Goal: Information Seeking & Learning: Learn about a topic

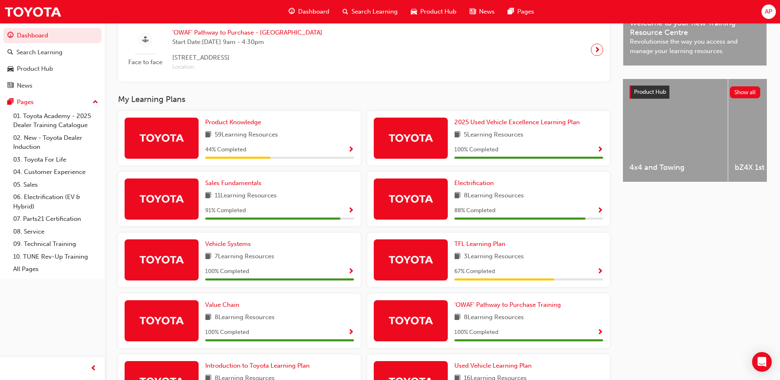
scroll to position [288, 0]
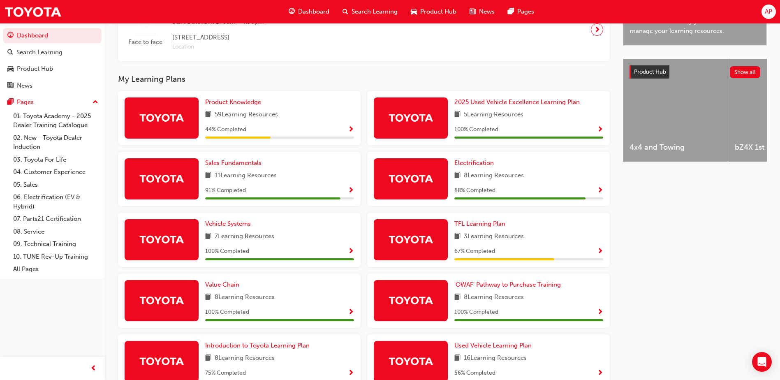
click at [350, 132] on span "Show Progress" at bounding box center [351, 129] width 6 height 7
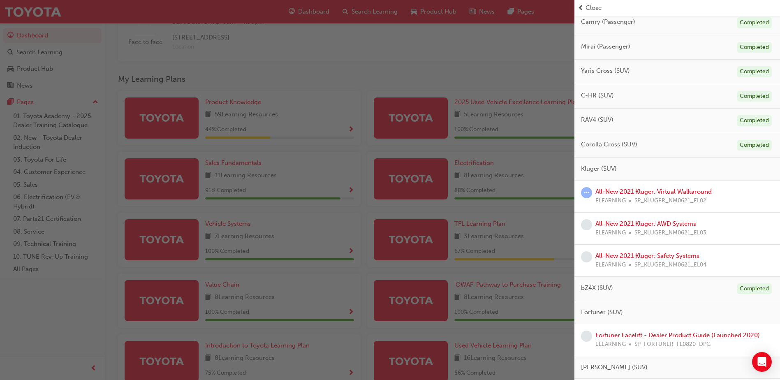
scroll to position [123, 0]
click at [660, 187] on link "All-New 2021 Kluger: Virtual Walkaround" at bounding box center [654, 188] width 116 height 7
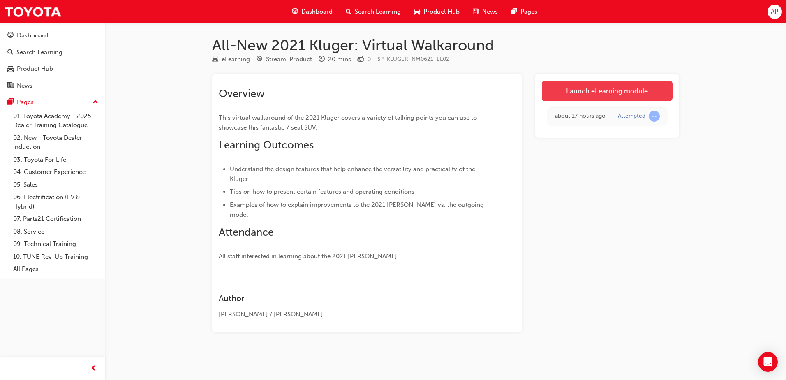
click at [612, 90] on link "Launch eLearning module" at bounding box center [607, 91] width 131 height 21
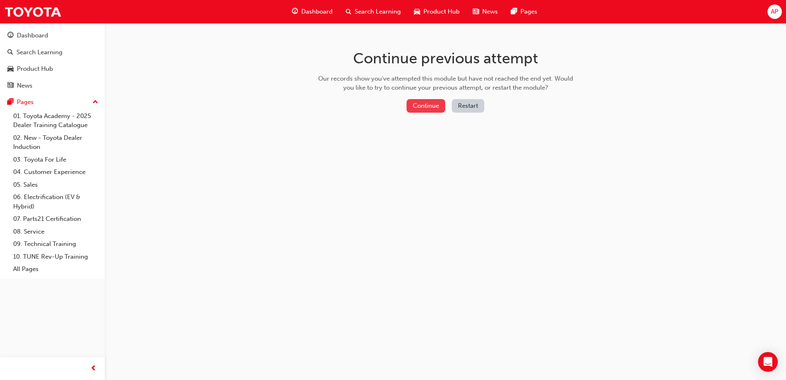
click at [419, 107] on button "Continue" at bounding box center [426, 106] width 39 height 14
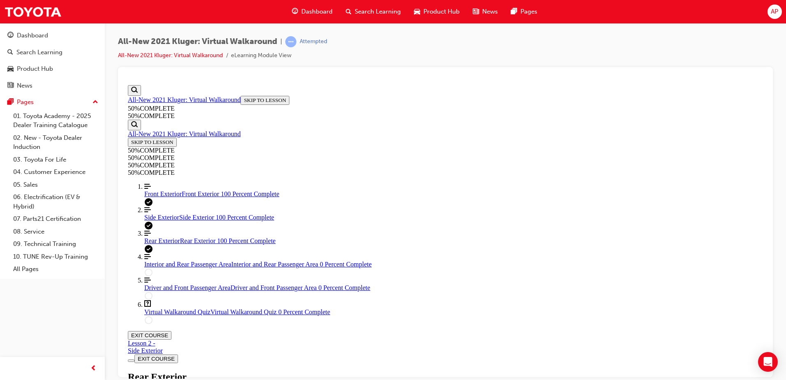
scroll to position [193, 0]
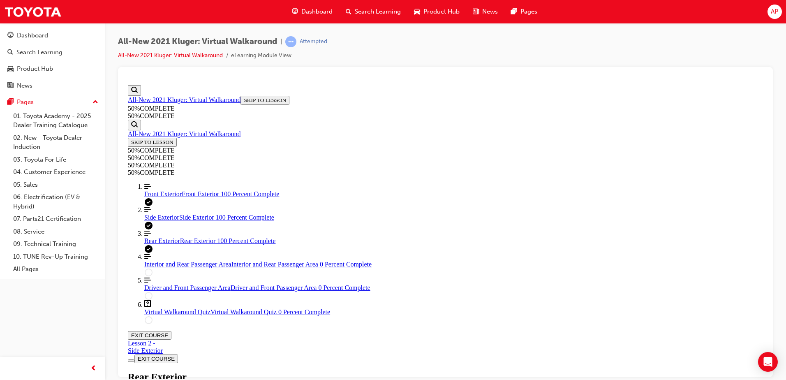
scroll to position [534, 0]
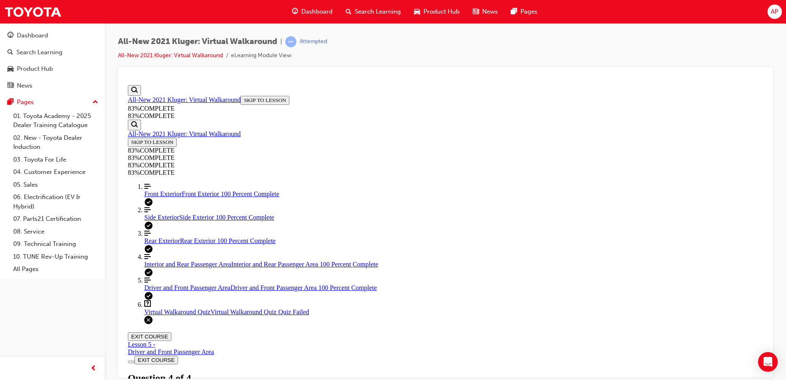
scroll to position [128, 0]
